Goal: Task Accomplishment & Management: Complete application form

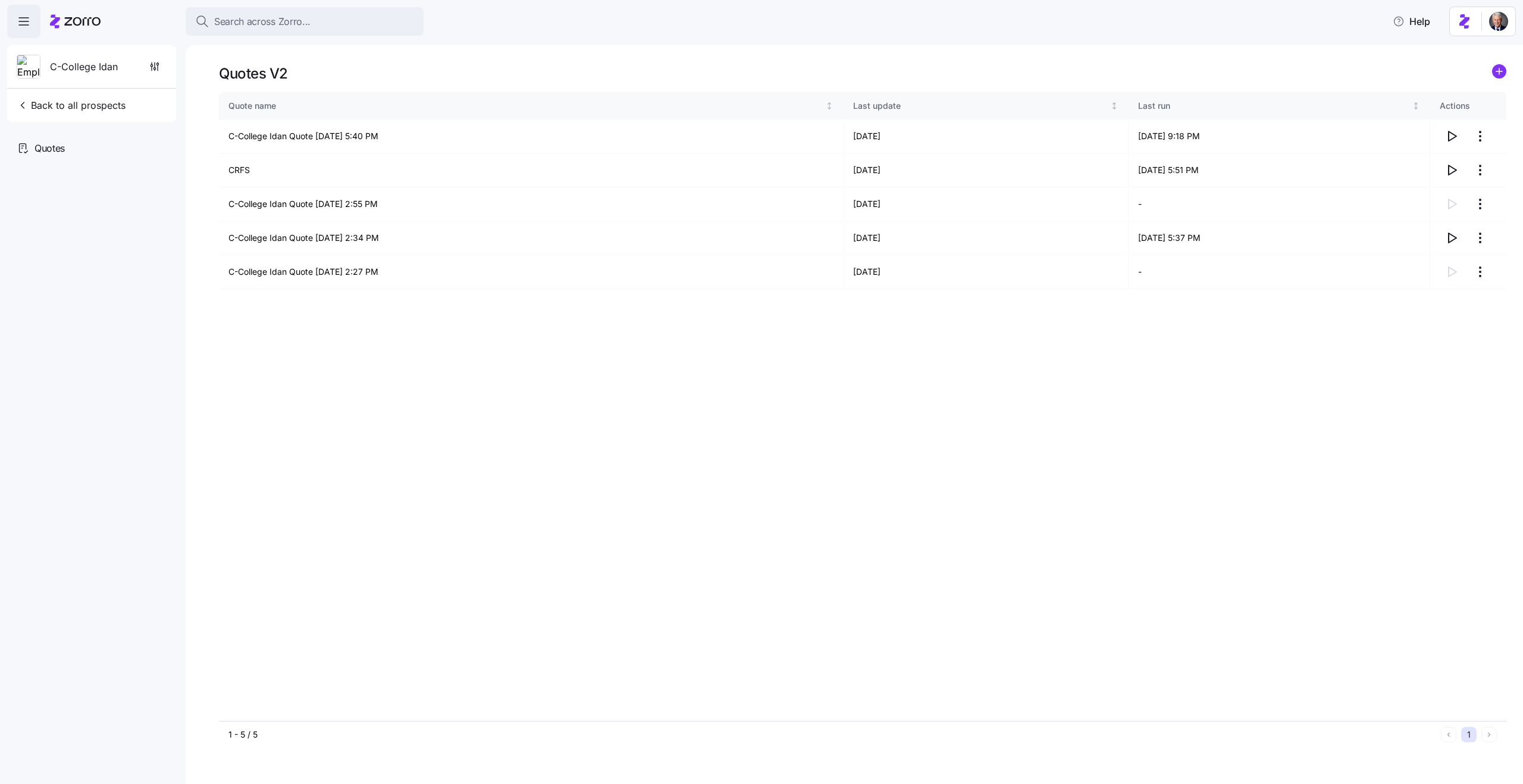
click at [1496, 71] on icon "add icon" at bounding box center [1499, 71] width 6 height 0
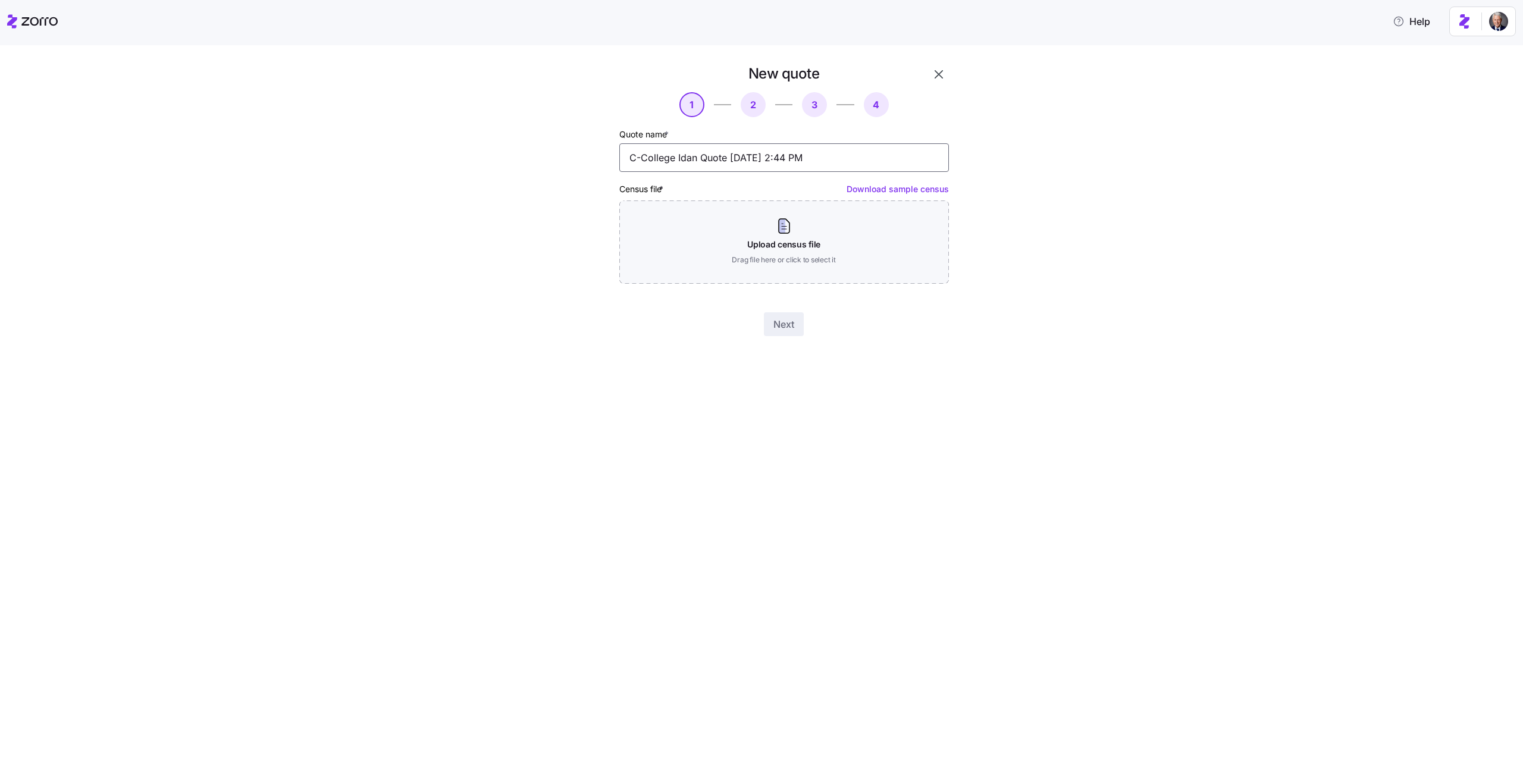
click at [762, 157] on input "C-College Idan Quote [DATE] 2:44 PM" at bounding box center [784, 157] width 330 height 28
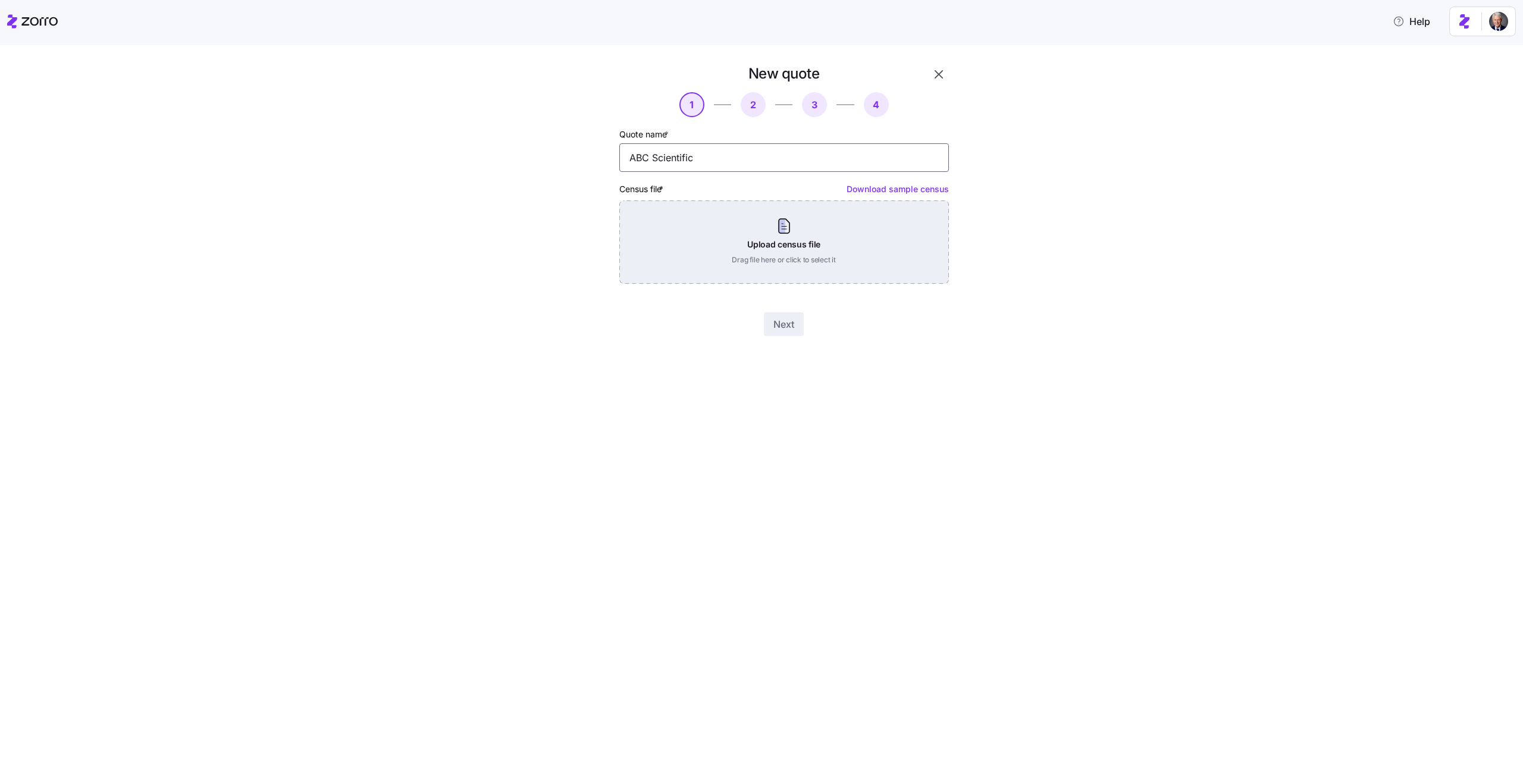
type input "ABC Scientific"
click at [788, 229] on div "Upload census file Drag file here or click to select it" at bounding box center [784, 242] width 330 height 83
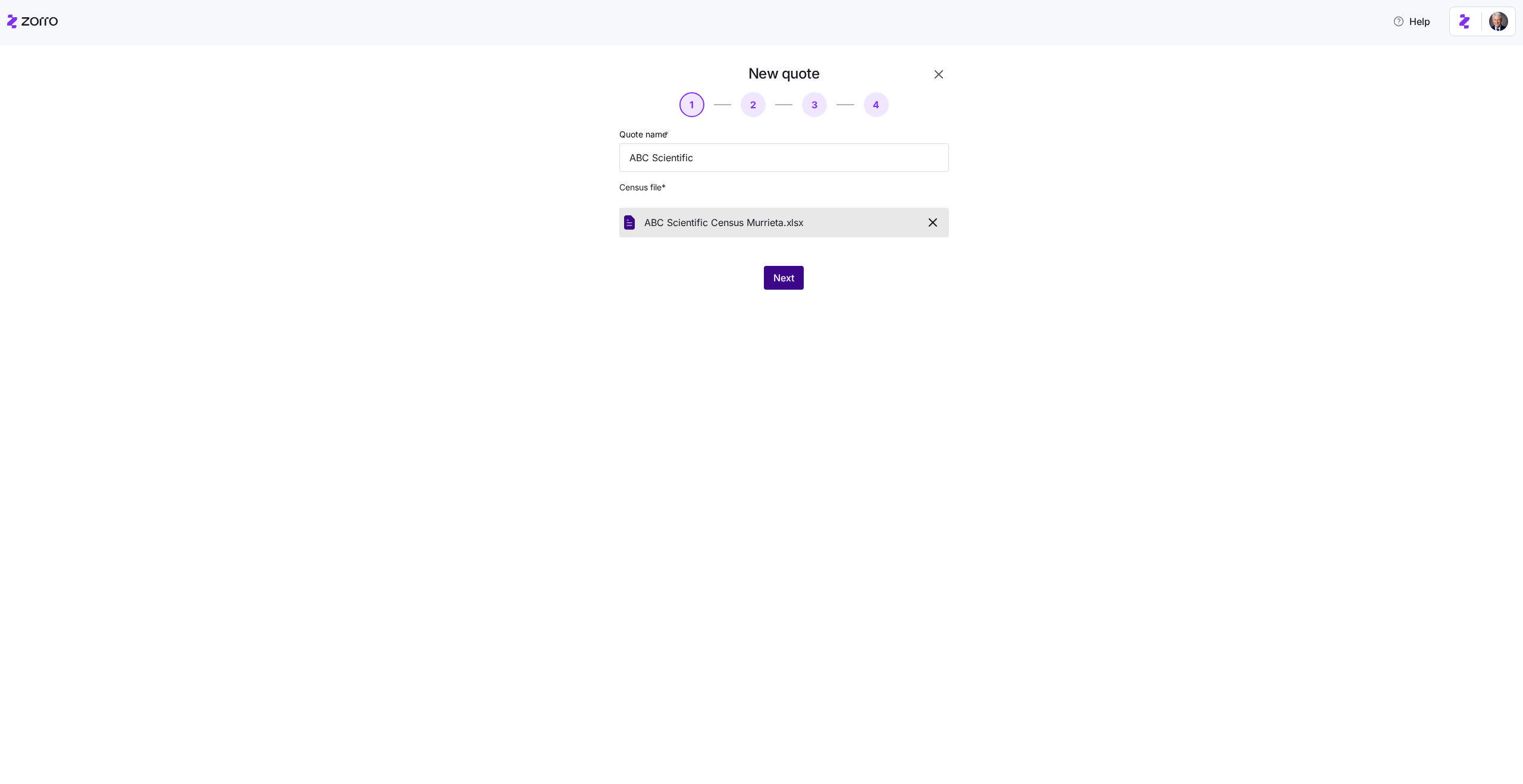
click at [778, 276] on span "Next" at bounding box center [784, 278] width 21 height 14
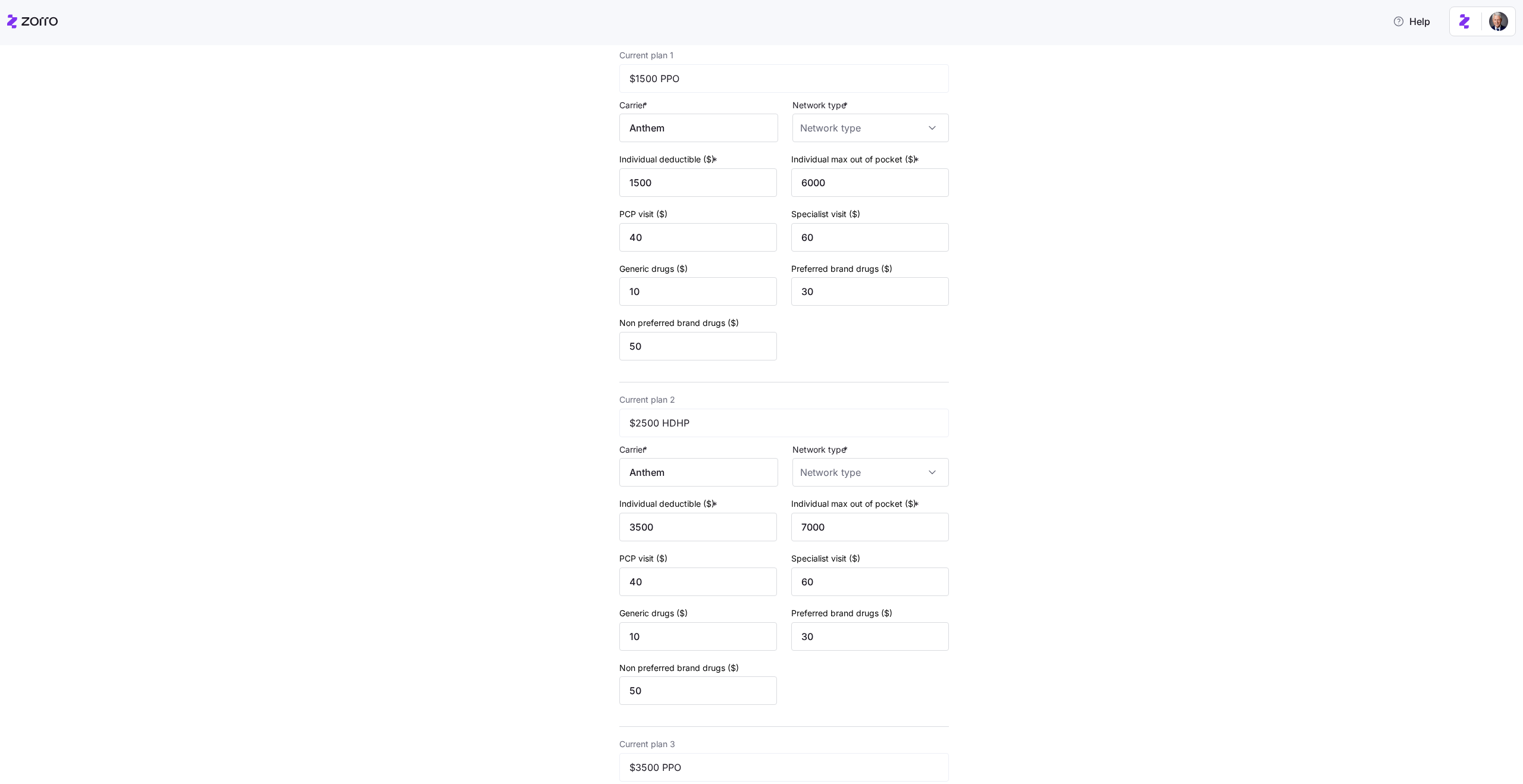
type input "Anthem"
type input "1500"
type input "6000"
type input "40"
type input "60"
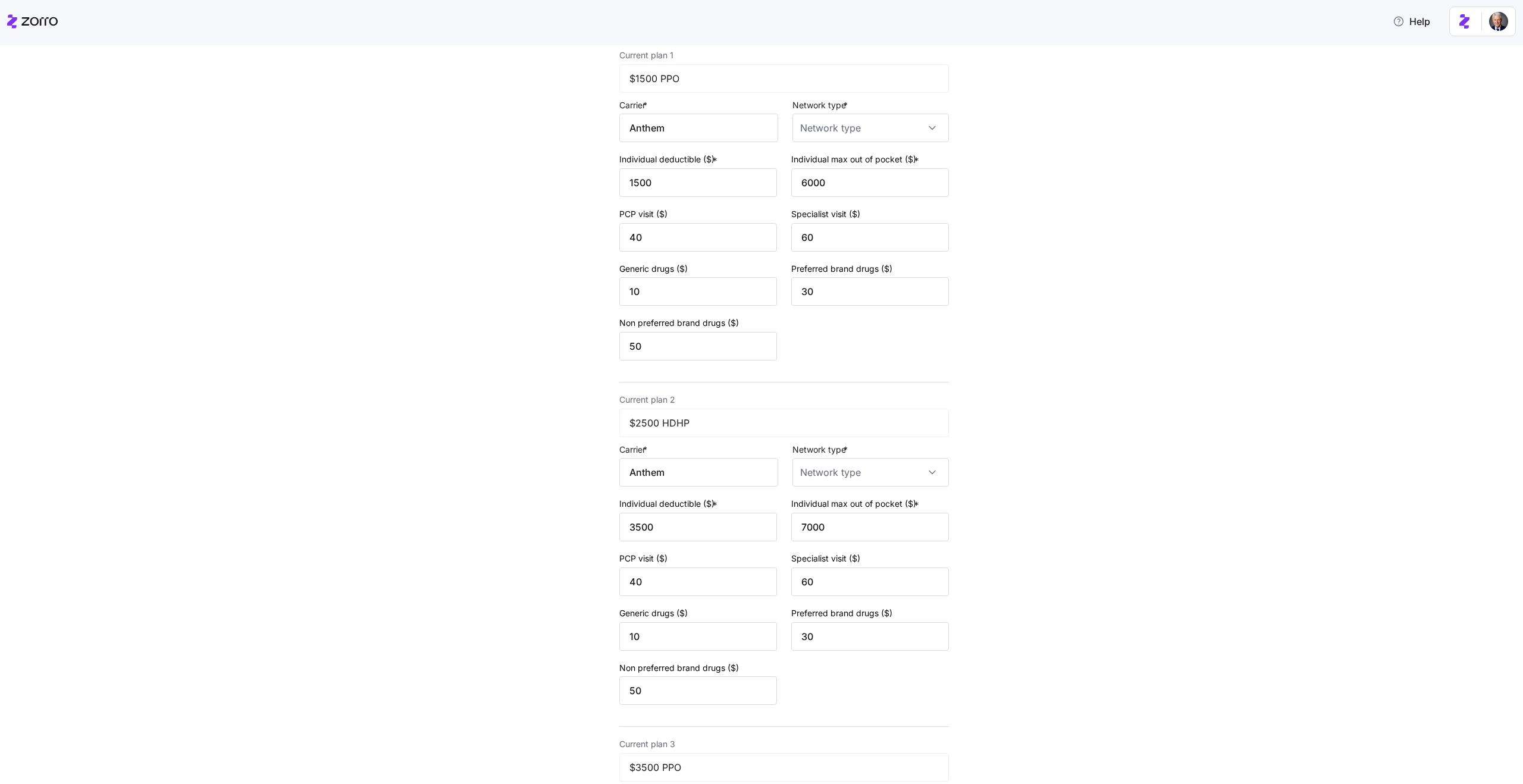
type input "10"
type input "30"
type input "50"
type input "Anthem"
type input "3500"
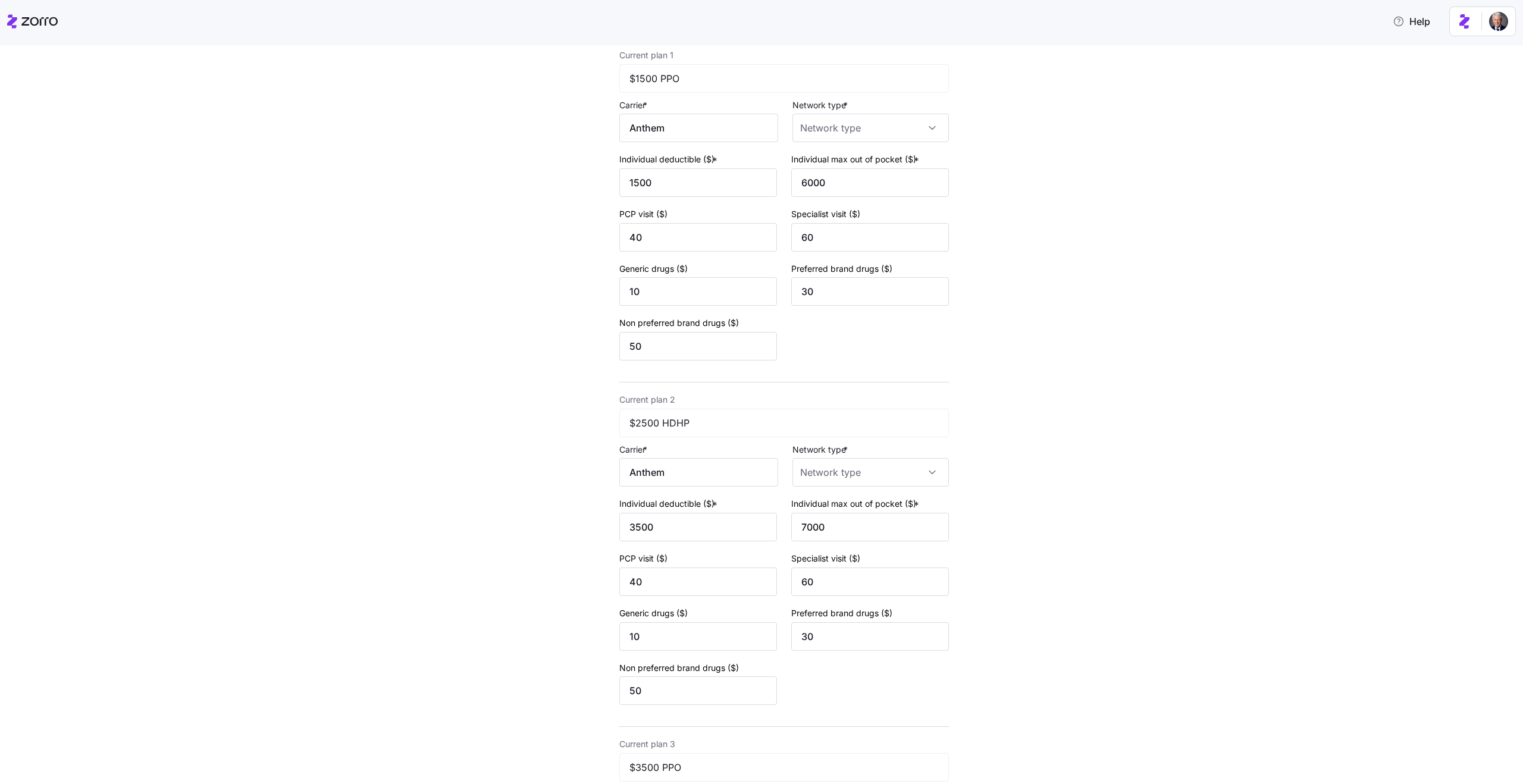
type input "7000"
type input "40"
type input "60"
type input "10"
type input "30"
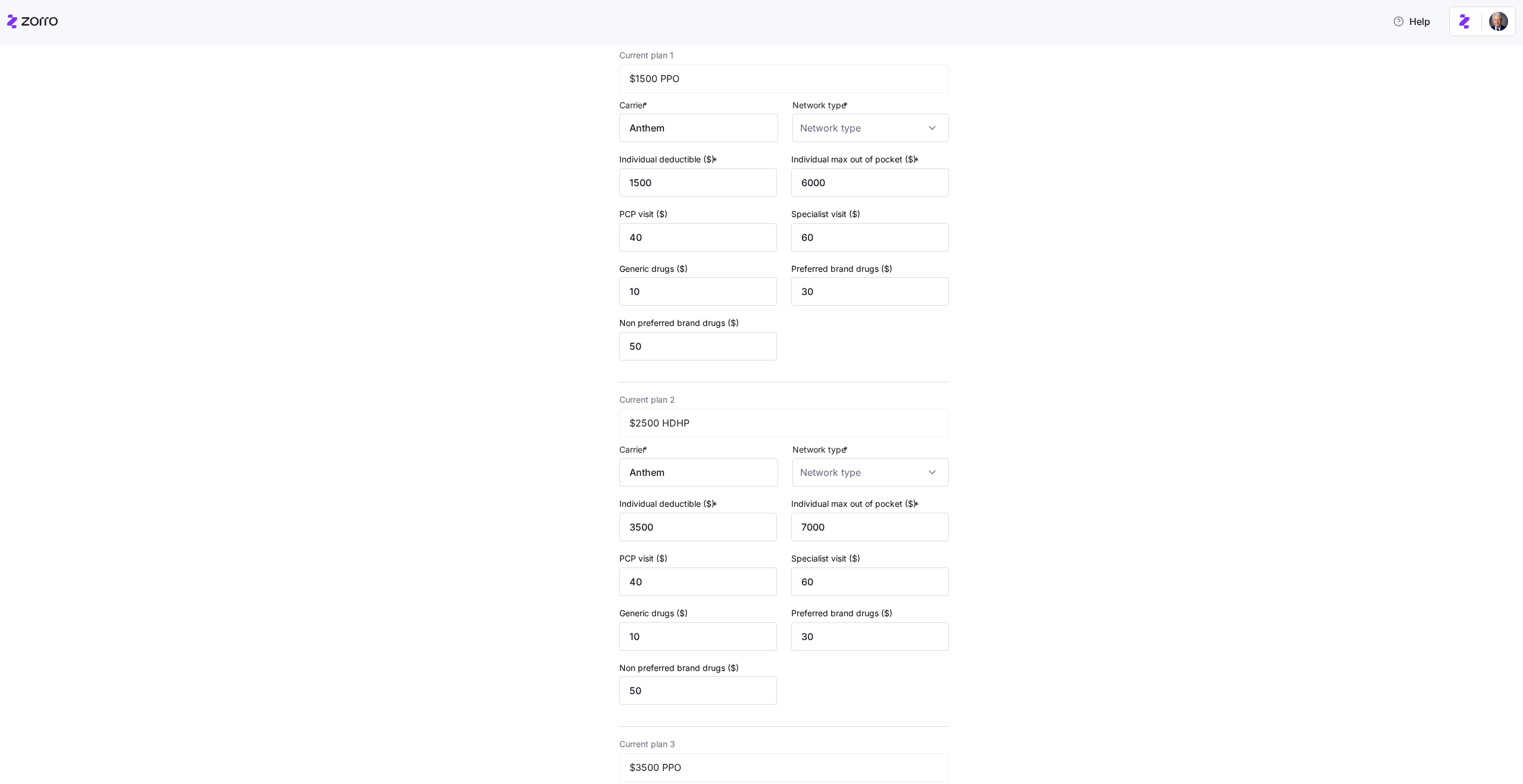
type input "50"
type input "PPO"
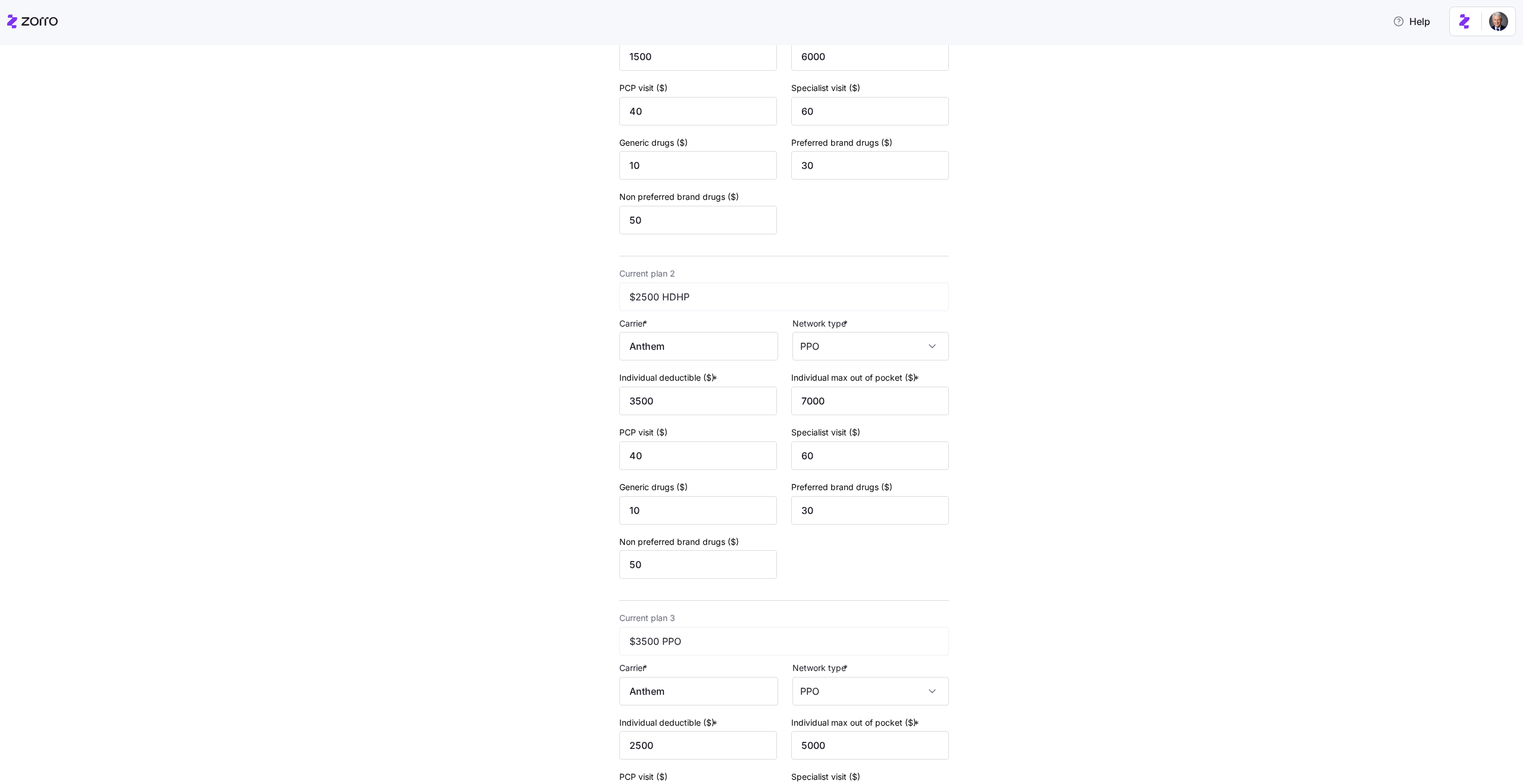
scroll to position [486, 0]
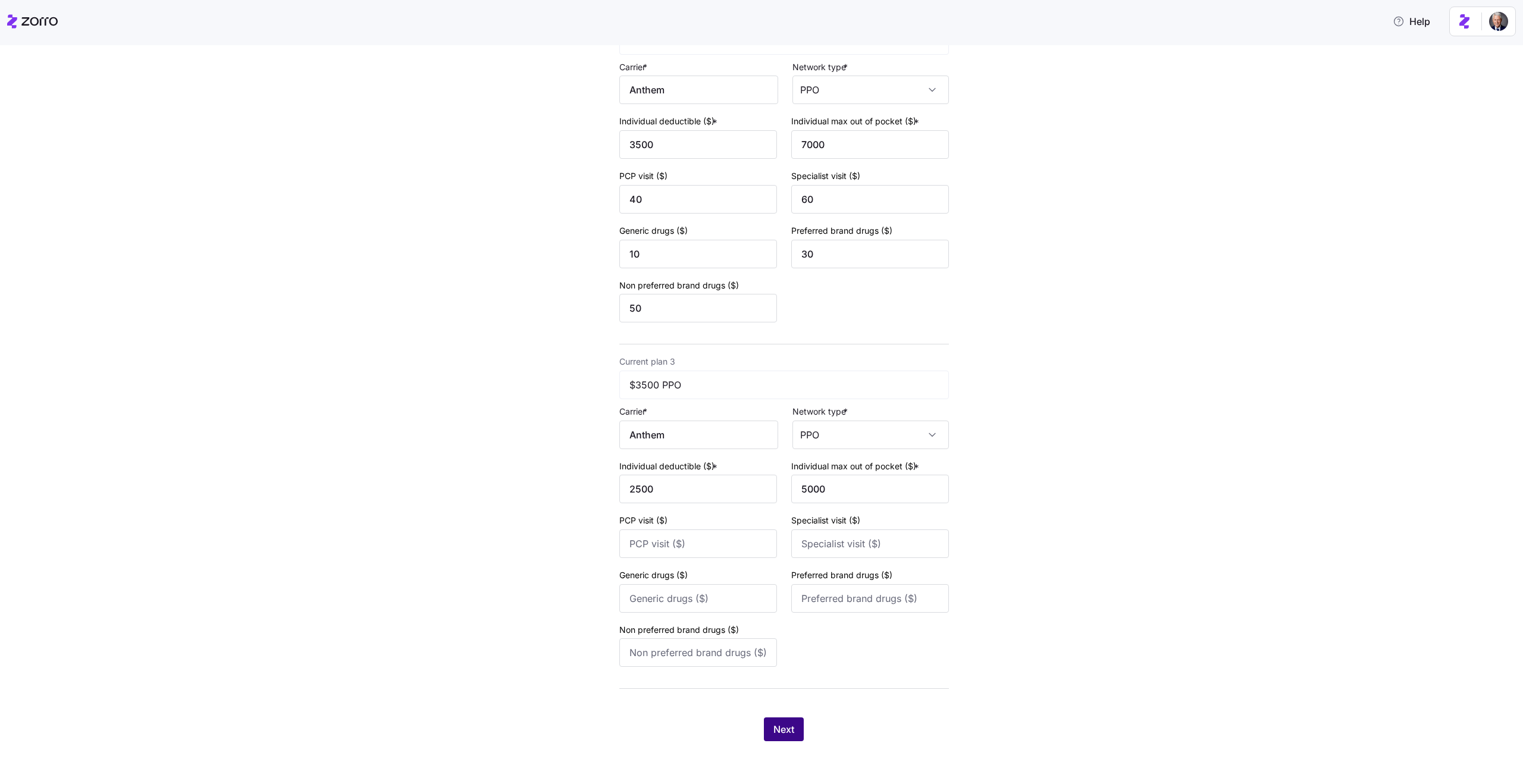
click at [778, 728] on span "Next" at bounding box center [784, 729] width 21 height 14
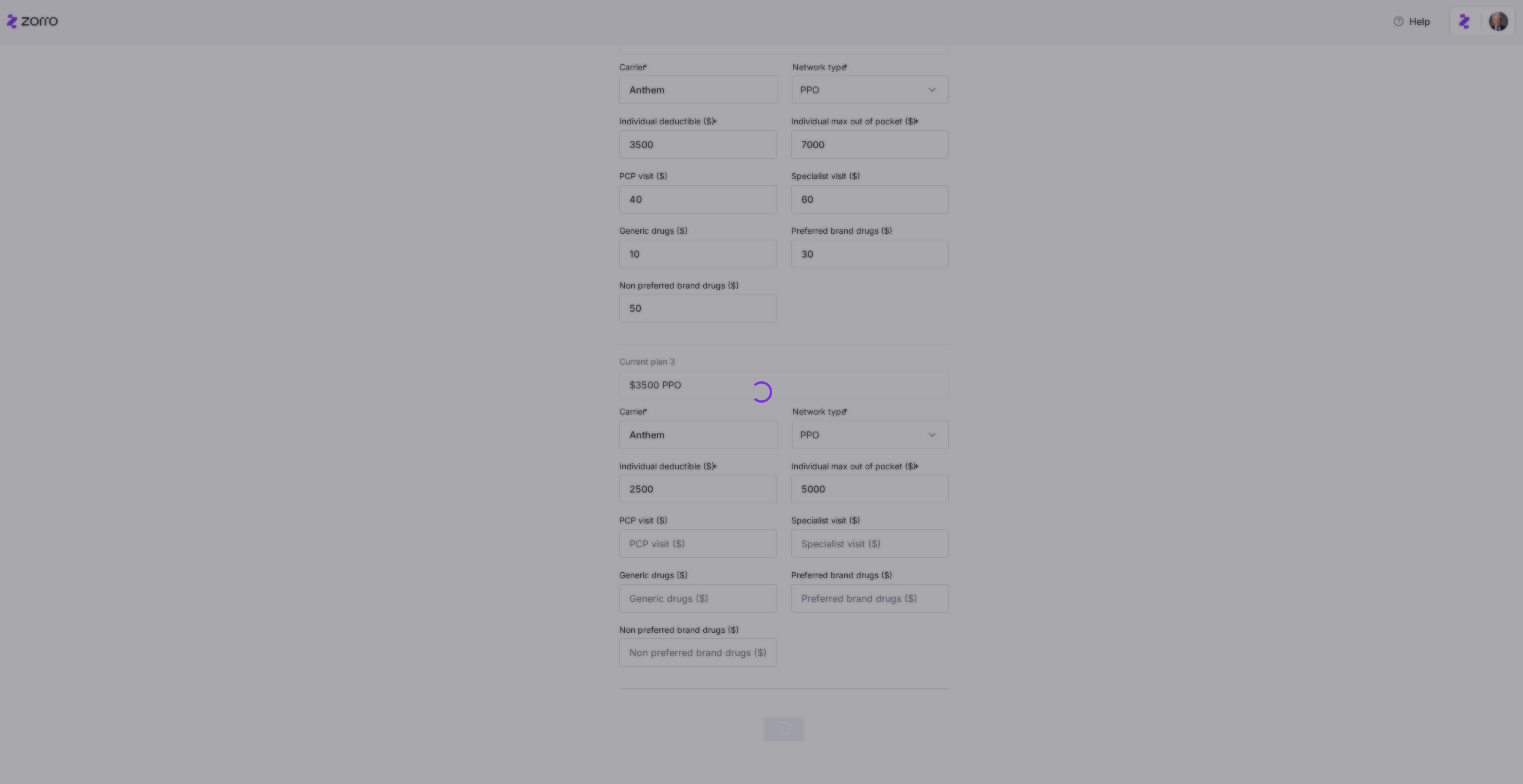
scroll to position [0, 0]
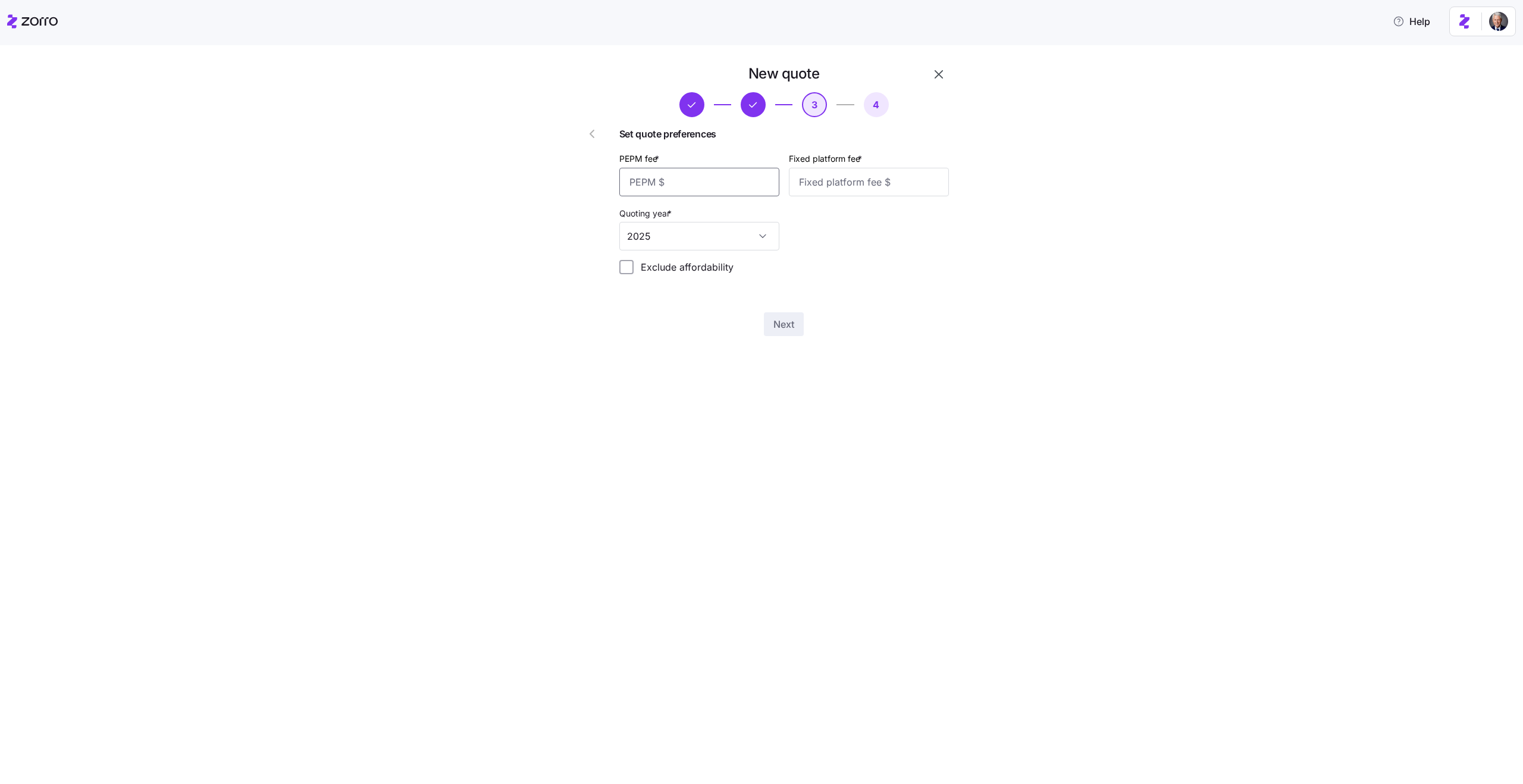
click at [682, 188] on input "PEPM fee *" at bounding box center [699, 182] width 160 height 28
type input "50"
click at [845, 185] on input "Fixed platform fee *" at bounding box center [869, 182] width 160 height 28
type input "200"
click at [782, 332] on button "Next" at bounding box center [783, 325] width 40 height 24
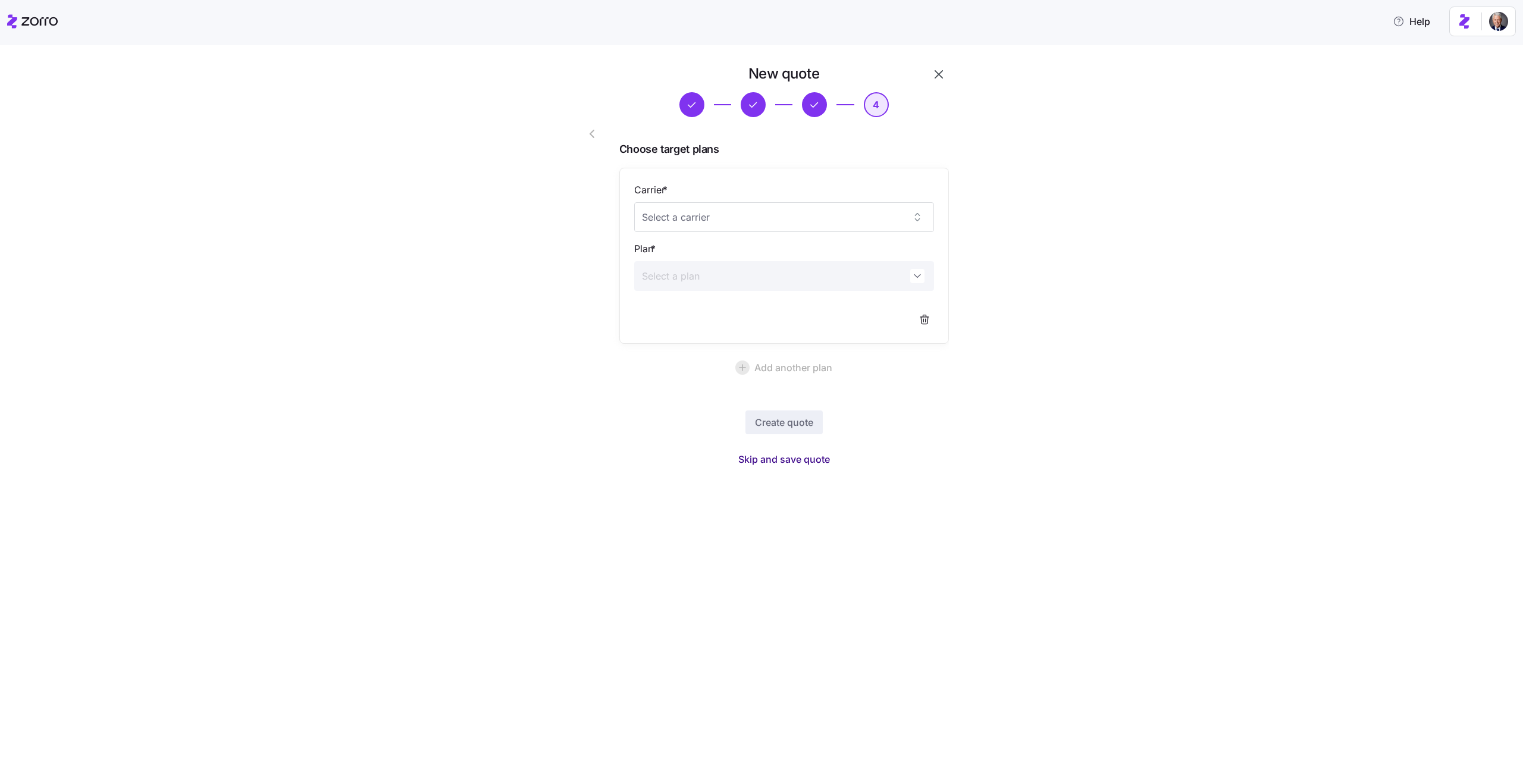
click at [788, 462] on span "Skip and save quote" at bounding box center [784, 459] width 92 height 14
click at [1496, 35] on icon "button" at bounding box center [1500, 32] width 9 height 9
click at [448, 123] on div "New quote 4 Choose target plans Carrier * Plan * Add another plan Create quote" at bounding box center [769, 256] width 1473 height 385
